Goal: Task Accomplishment & Management: Use online tool/utility

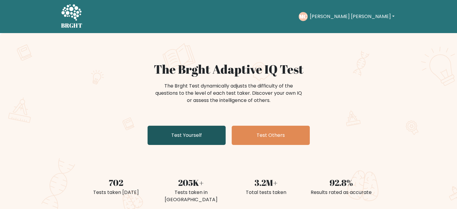
click at [177, 128] on link "Test Yourself" at bounding box center [186, 135] width 78 height 19
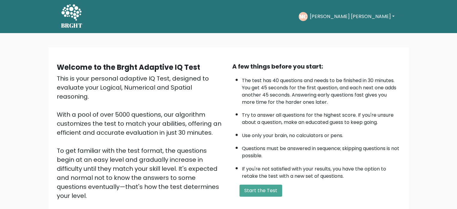
scroll to position [66, 0]
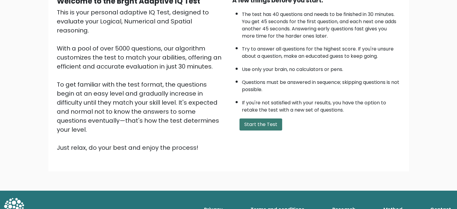
click at [263, 121] on button "Start the Test" at bounding box center [260, 124] width 43 height 12
